Goal: Task Accomplishment & Management: Use online tool/utility

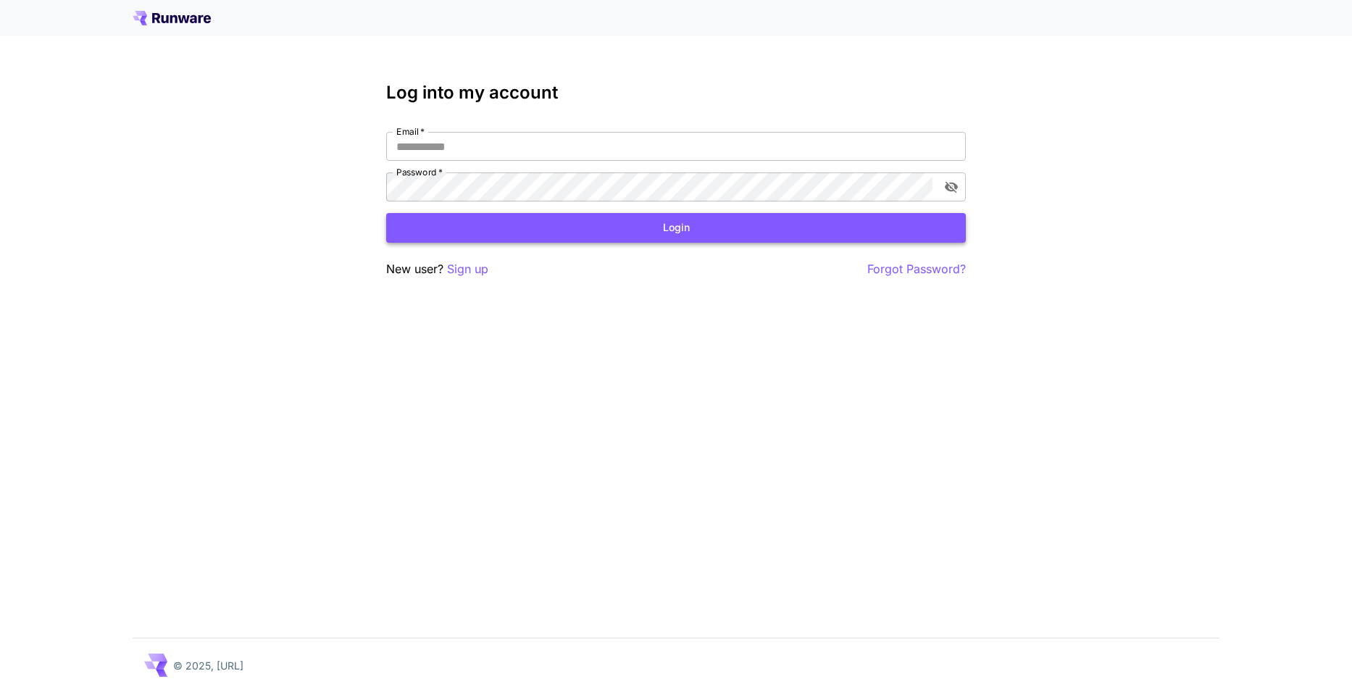
type input "**********"
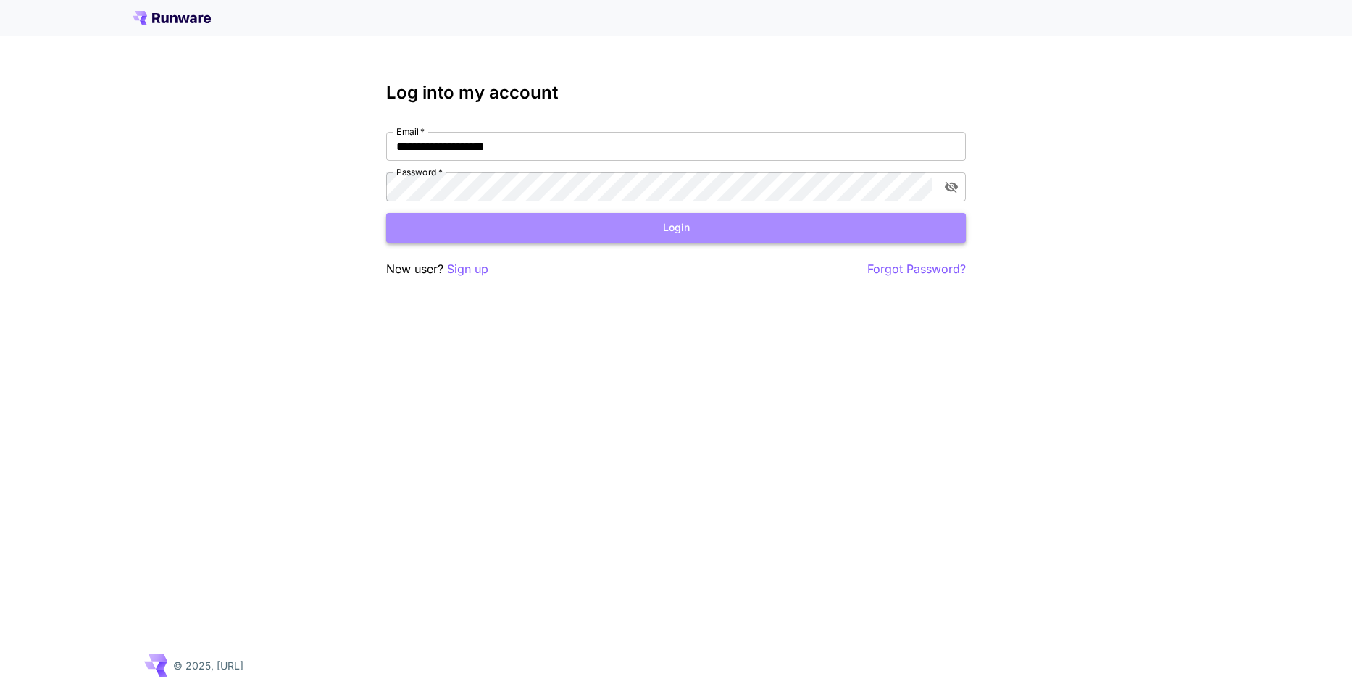
click at [661, 236] on button "Login" at bounding box center [676, 228] width 580 height 30
